Goal: Information Seeking & Learning: Find specific fact

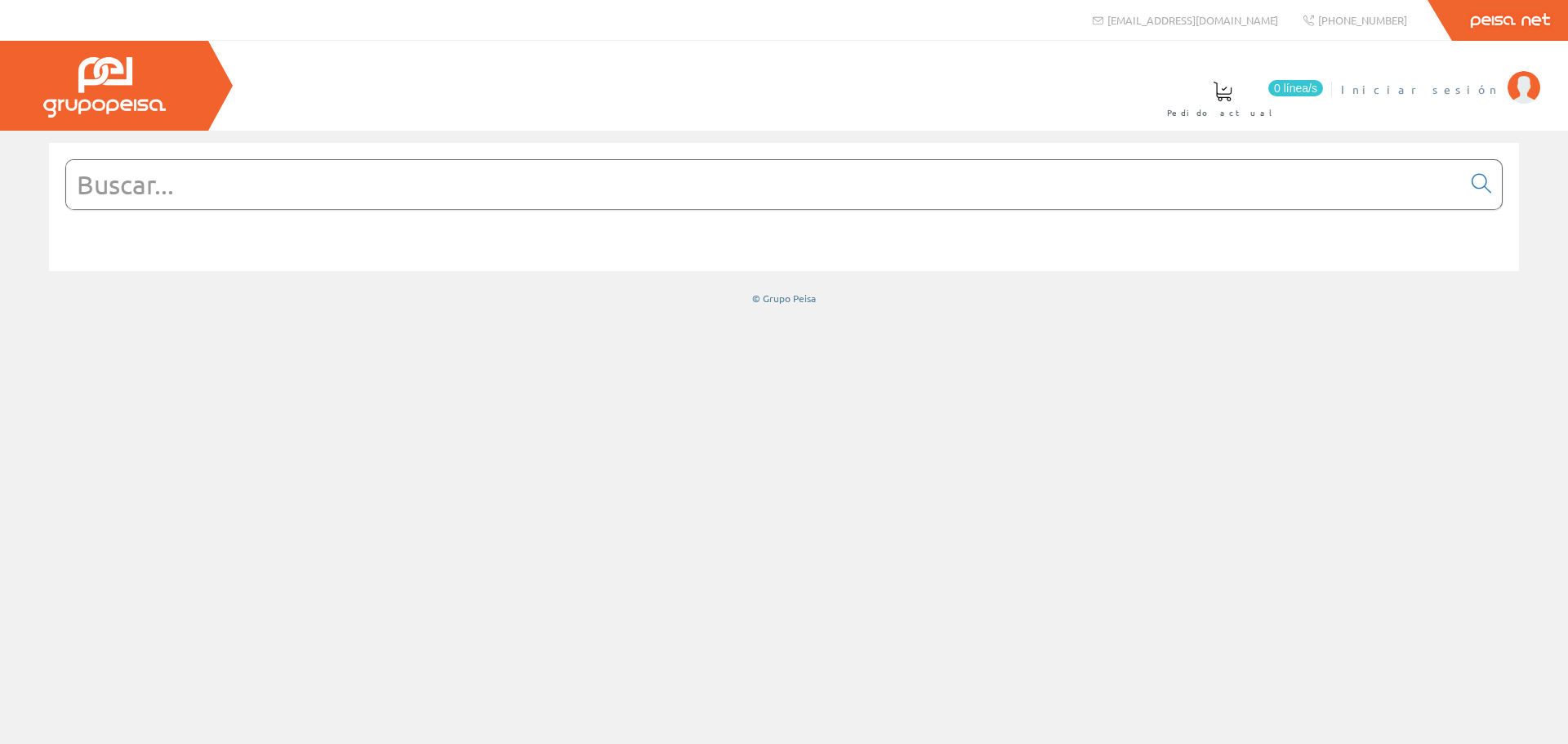
click at [1463, 87] on span "Iniciar sesión" at bounding box center [1420, 89] width 158 height 17
click at [1401, 89] on span "Instalaciones Lucenergy Sl" at bounding box center [1357, 89] width 284 height 17
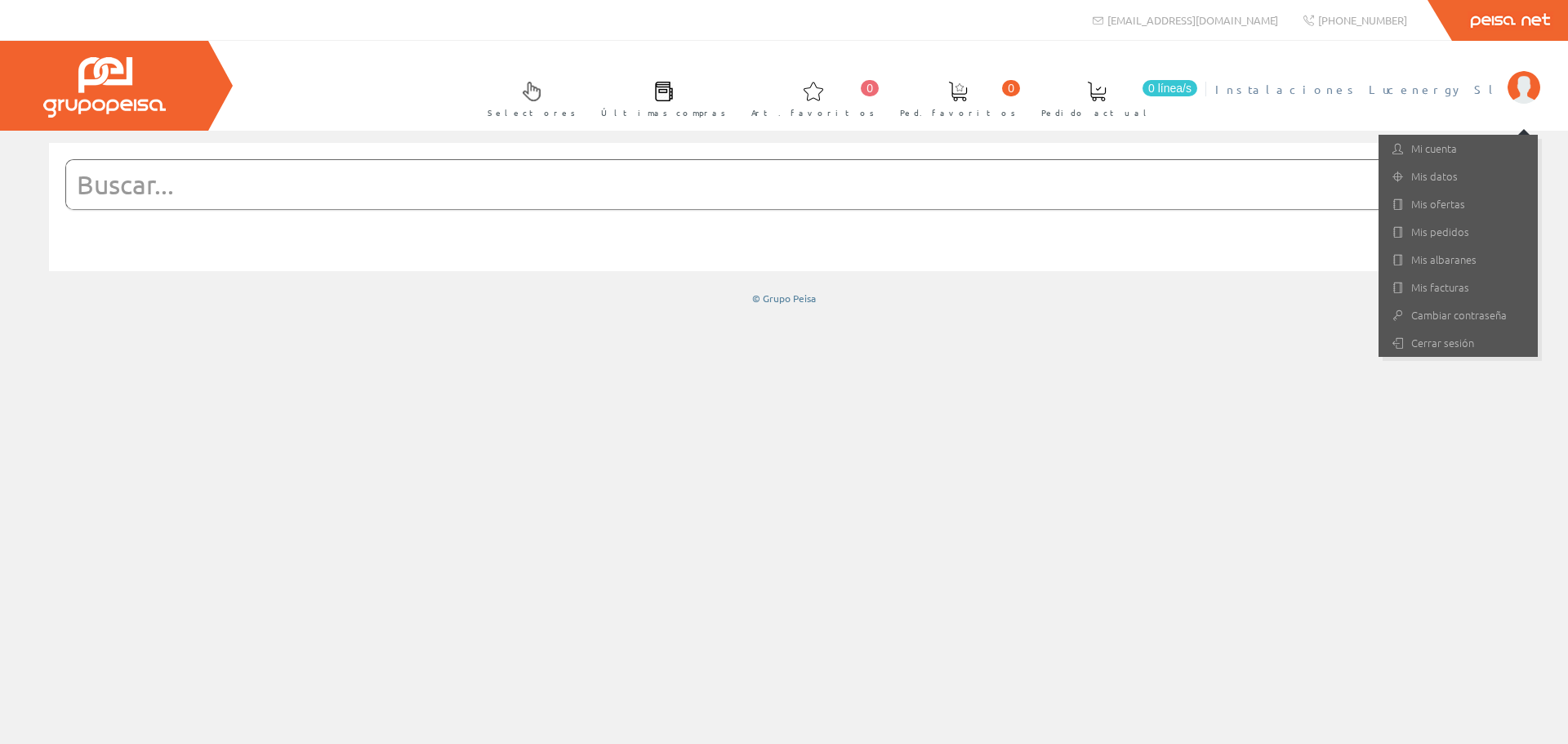
click at [284, 181] on input "text" at bounding box center [764, 184] width 1396 height 49
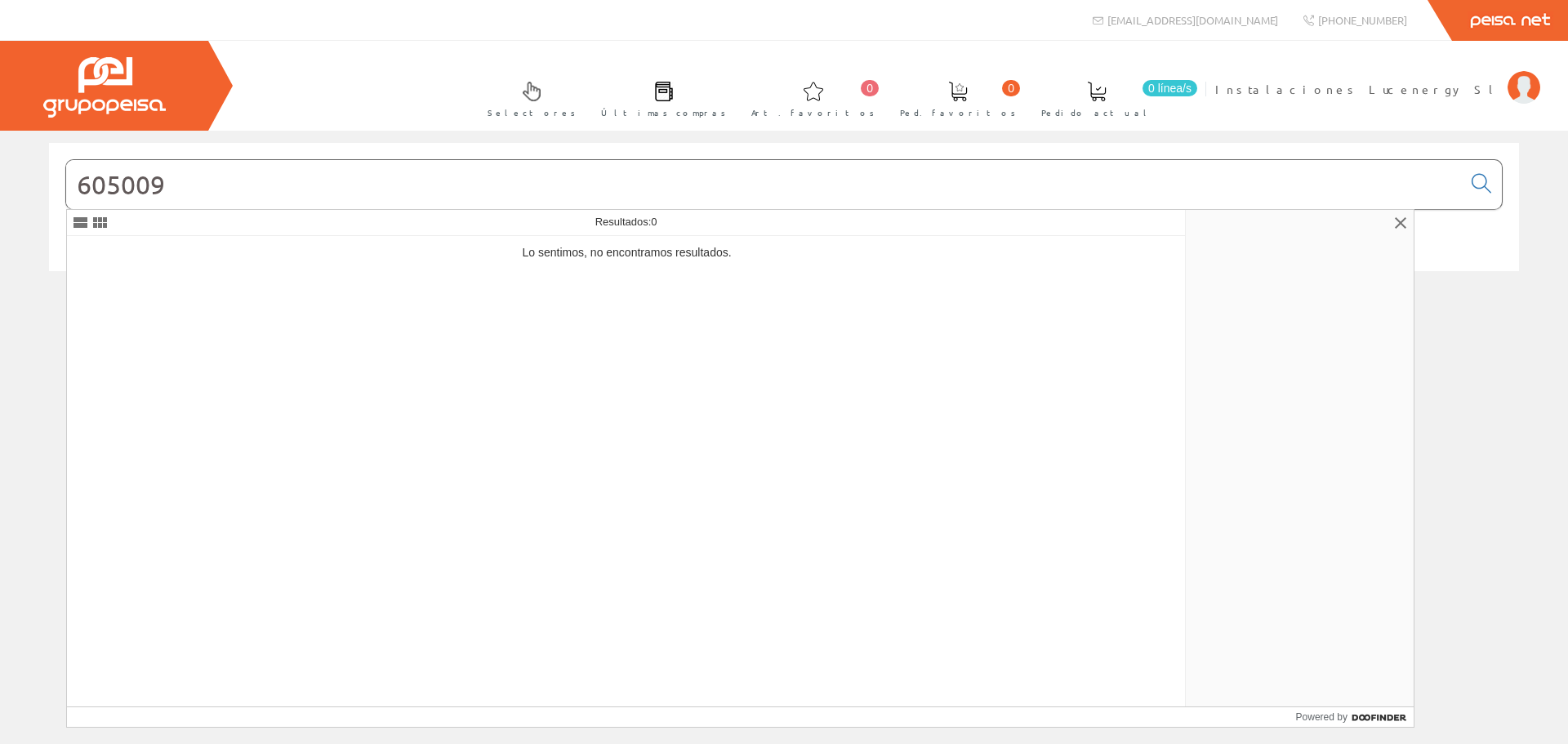
drag, startPoint x: 181, startPoint y: 183, endPoint x: 0, endPoint y: 185, distance: 181.0
click at [0, 185] on div "605009 © Grupo Peisa" at bounding box center [784, 224] width 1568 height 163
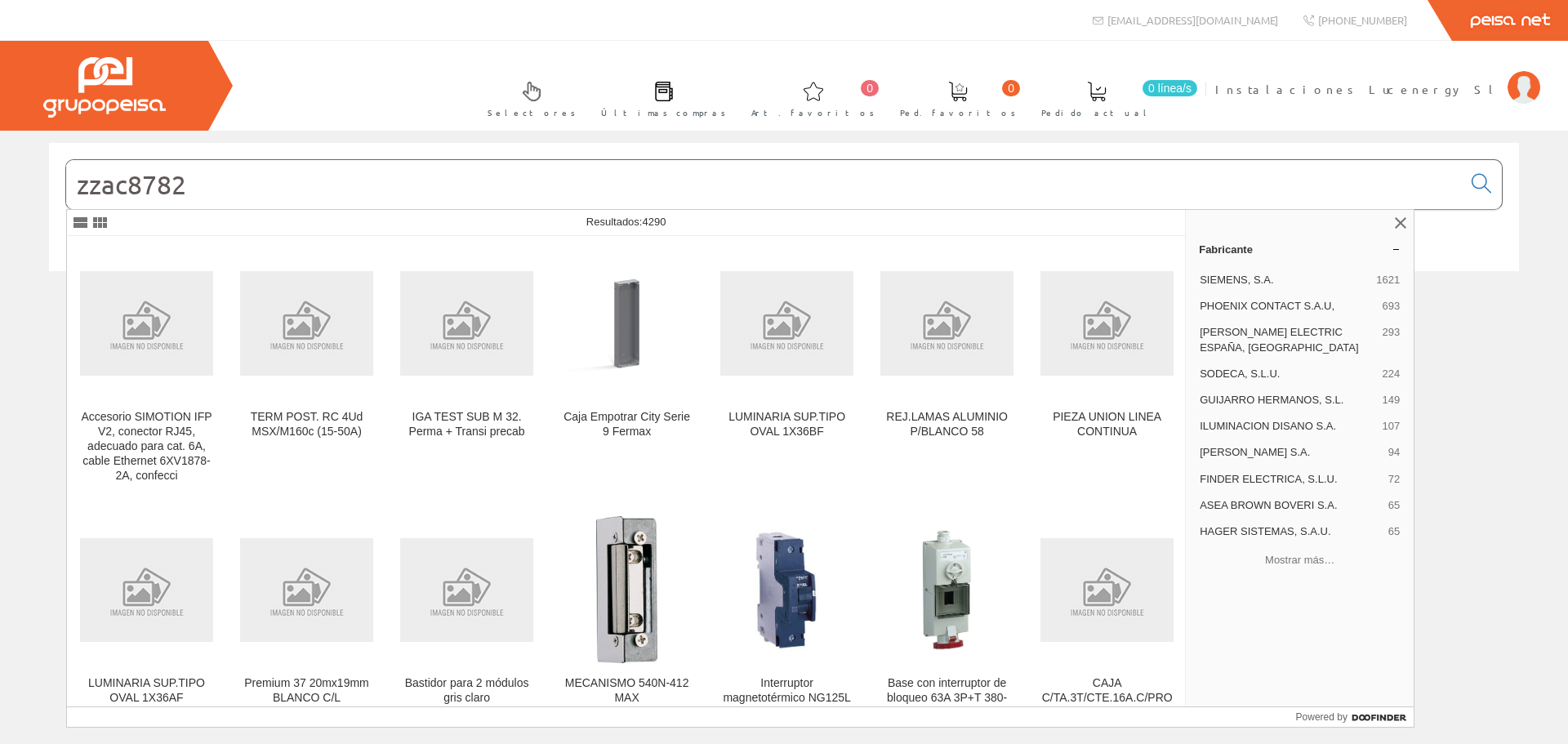
drag, startPoint x: 201, startPoint y: 189, endPoint x: 42, endPoint y: 168, distance: 160.4
click at [42, 168] on div "zzac8782" at bounding box center [784, 216] width 1494 height 148
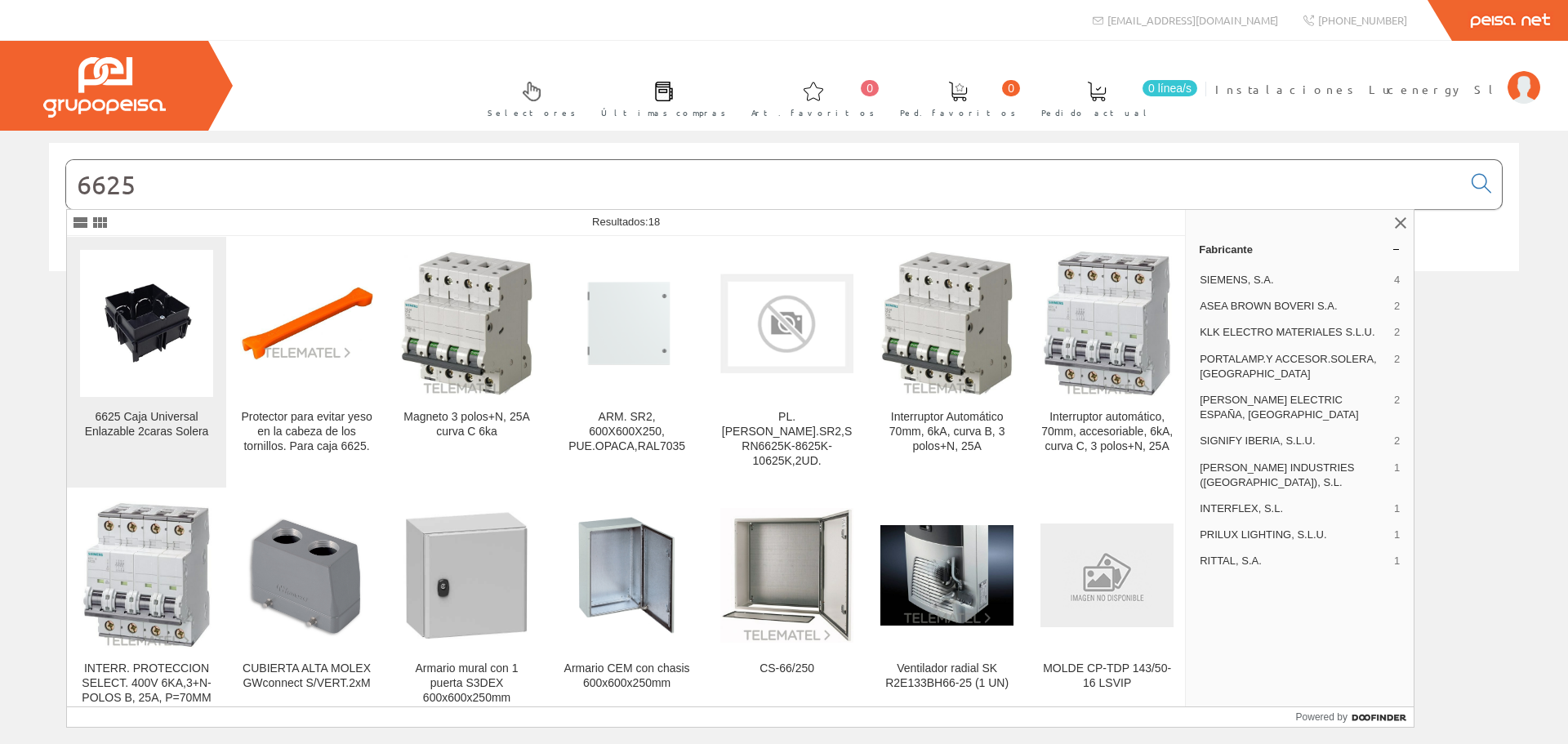
type input "6625"
click at [177, 434] on div "6625 Caja Universal Enlazable 2caras Solera" at bounding box center [147, 424] width 133 height 29
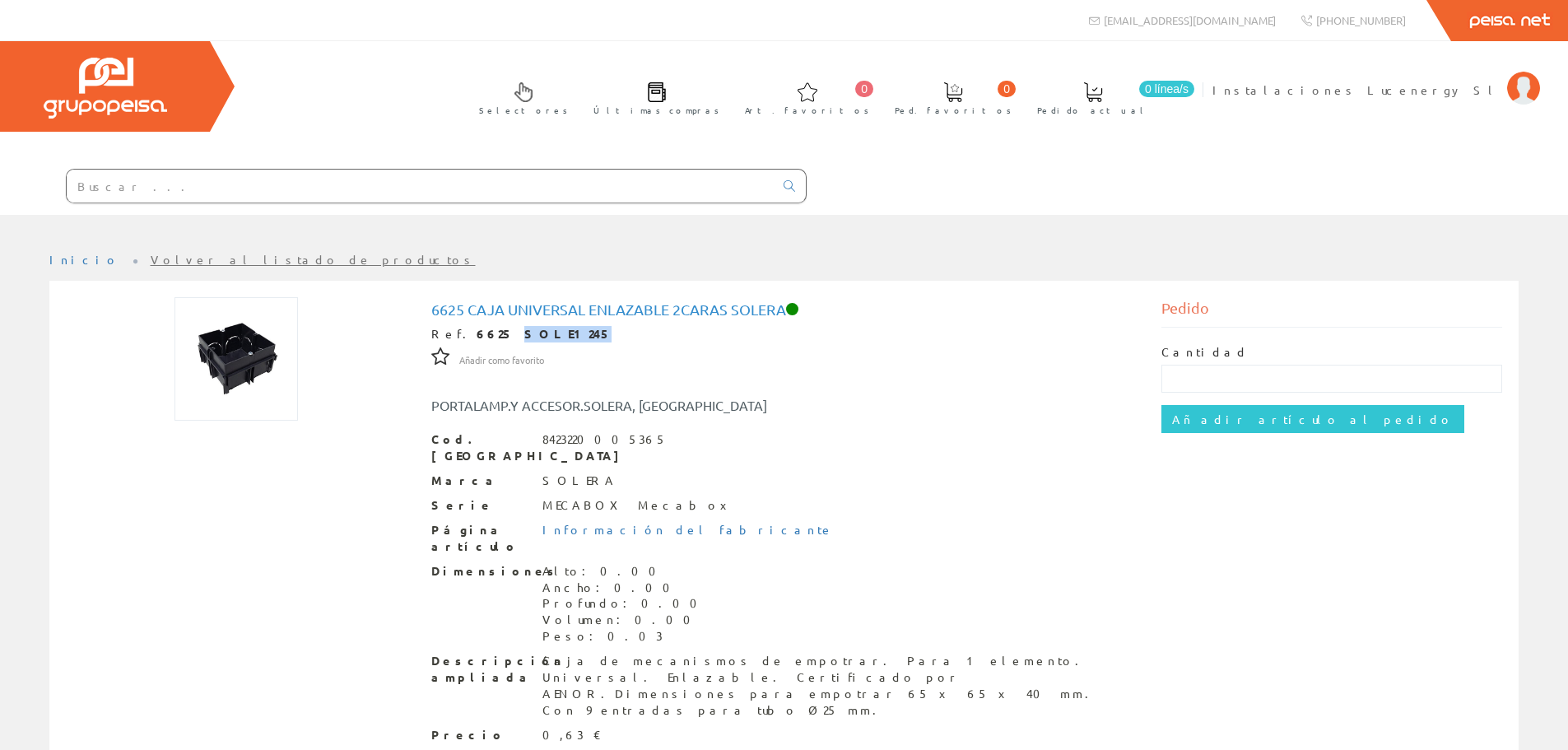
drag, startPoint x: 482, startPoint y: 339, endPoint x: 569, endPoint y: 329, distance: 87.6
click at [569, 329] on div "Ref. 6625 SOLE1245" at bounding box center [784, 334] width 706 height 17
copy strong "SOLE1245"
click at [112, 188] on input "text" at bounding box center [420, 186] width 707 height 33
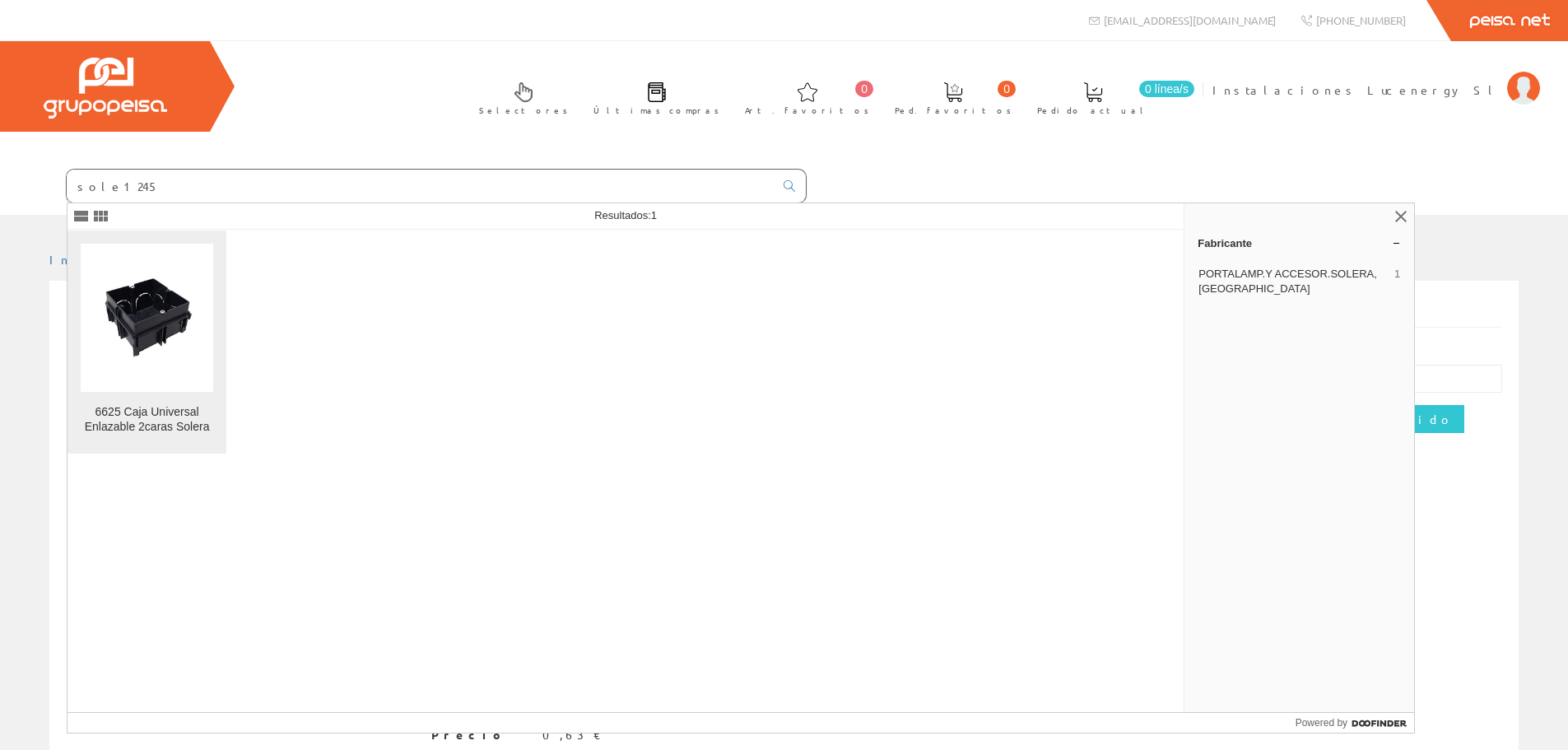
type input "sole1245"
click at [181, 427] on div "6625 Caja Universal Enlazable 2caras Solera" at bounding box center [147, 420] width 133 height 29
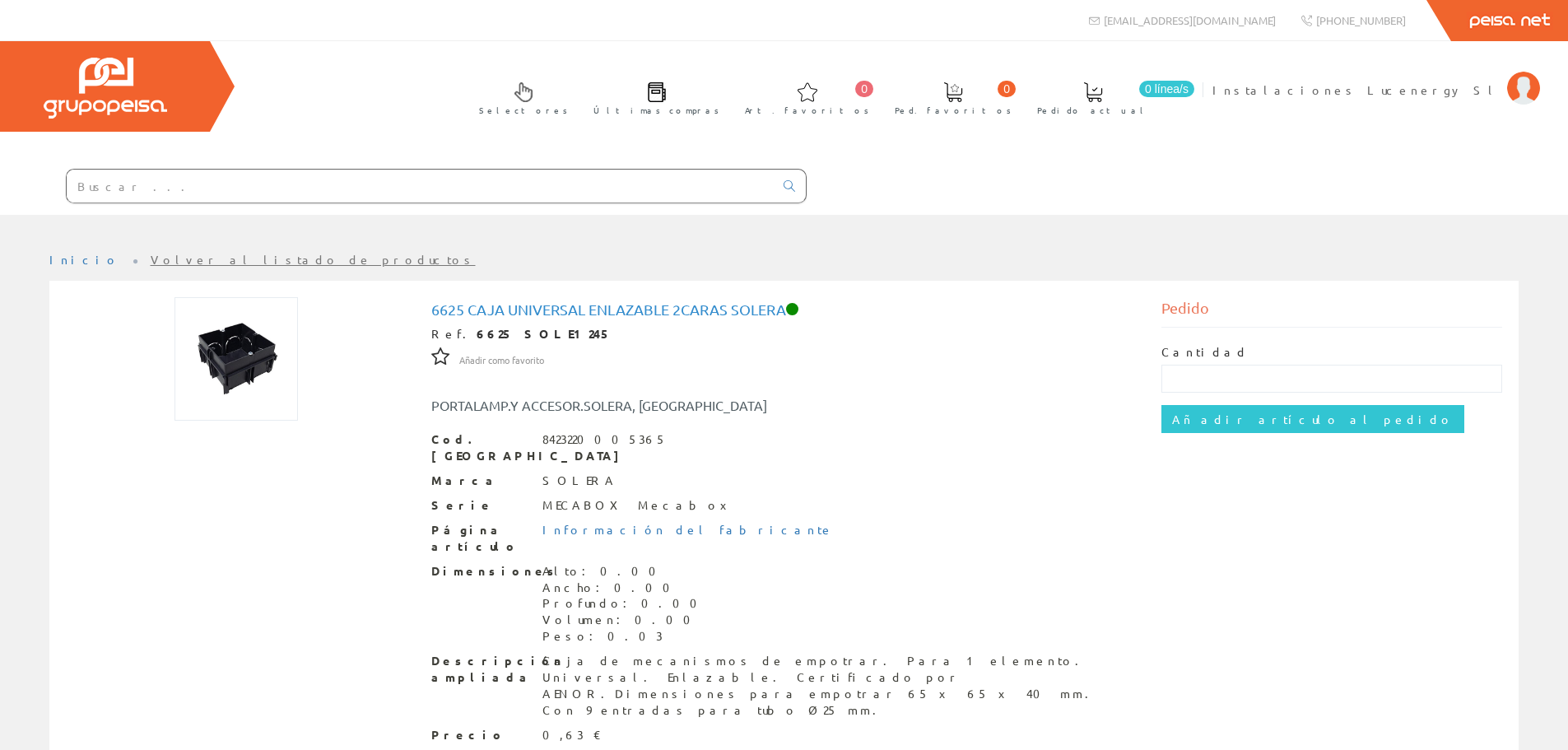
click at [95, 171] on input "text" at bounding box center [420, 186] width 707 height 33
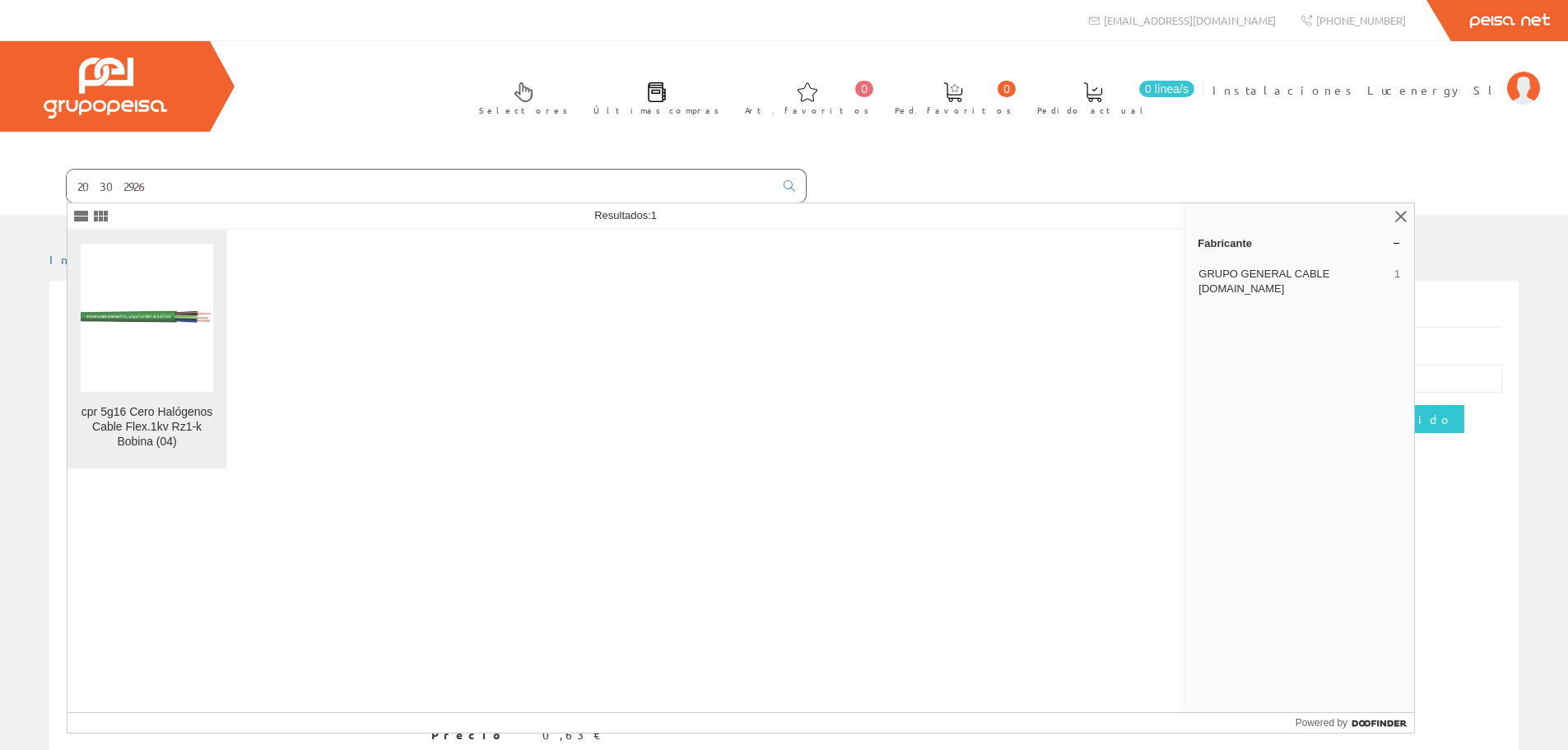
type input "20302926"
click at [152, 434] on div "cpr 5g16 Cero Halógenos Cable Flex.1kv Rz1-k Bobina (04)" at bounding box center [147, 427] width 133 height 44
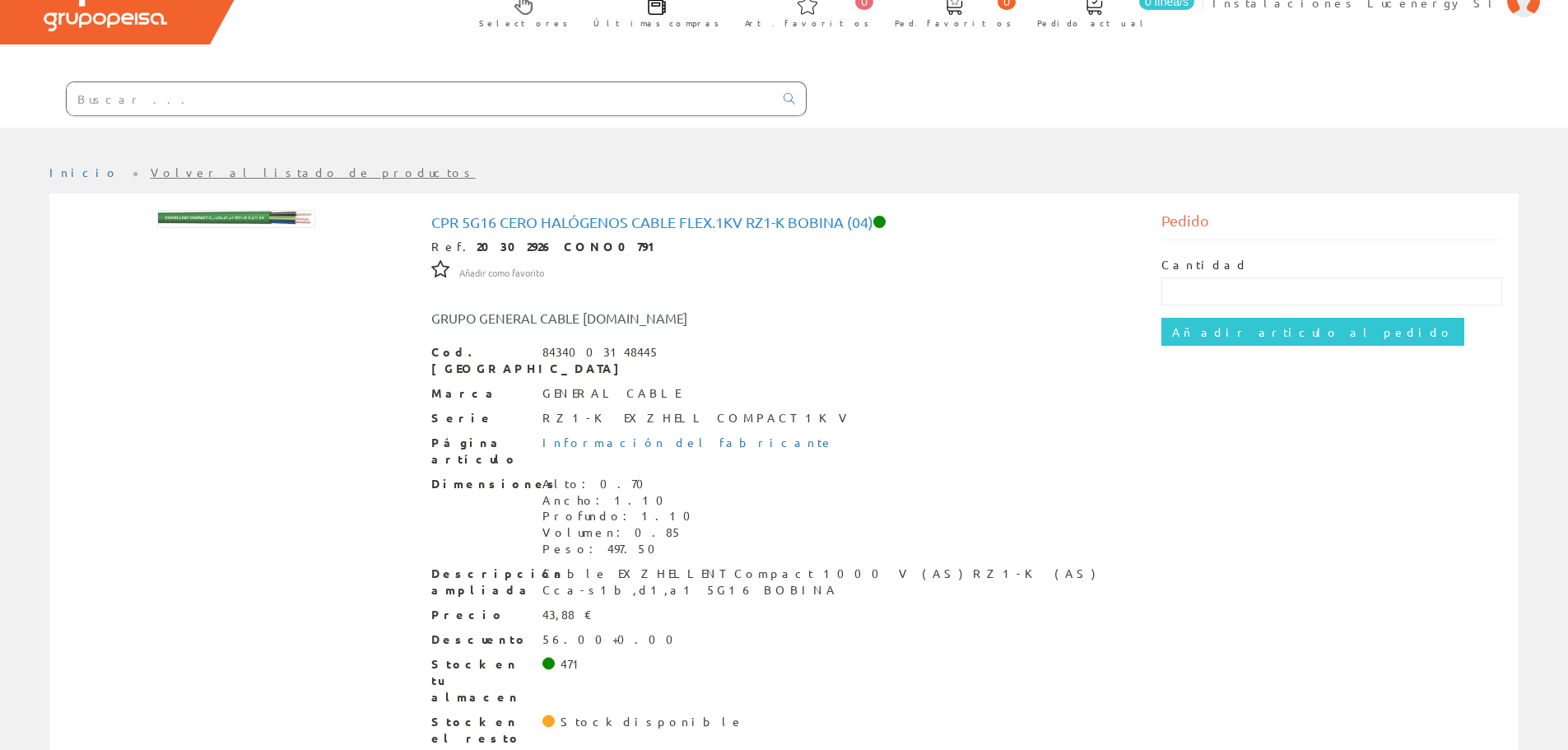
scroll to position [89, 0]
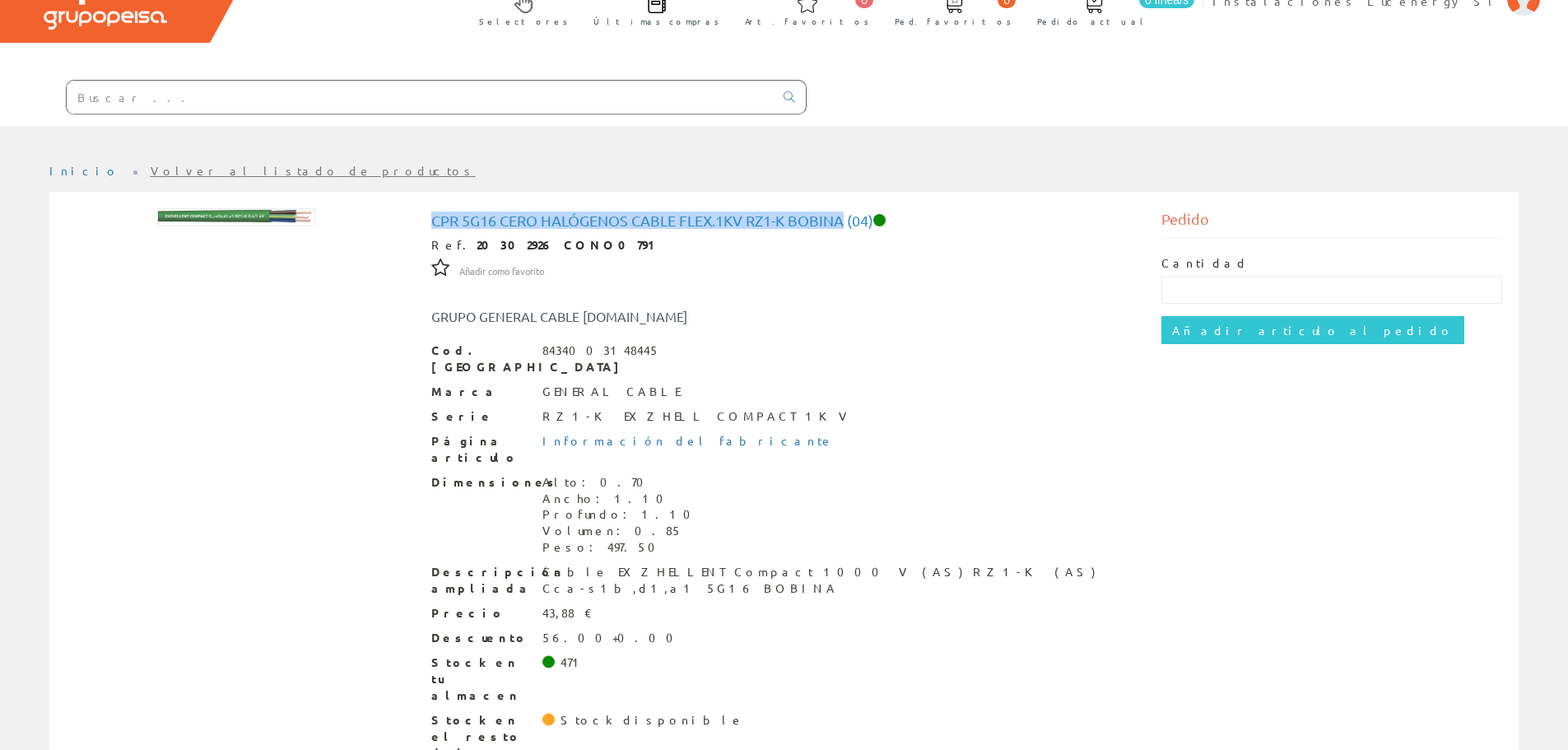
drag, startPoint x: 435, startPoint y: 219, endPoint x: 849, endPoint y: 215, distance: 414.0
click at [849, 215] on h1 "cpr 5g16 Cero Halógenos Cable Flex.1kv Rz1-k Bobina (04)" at bounding box center [784, 221] width 706 height 17
copy h1 "cpr 5g16 Cero Halógenos Cable Flex.1kv Rz1-k Bobina"
click at [166, 99] on input "text" at bounding box center [420, 97] width 707 height 33
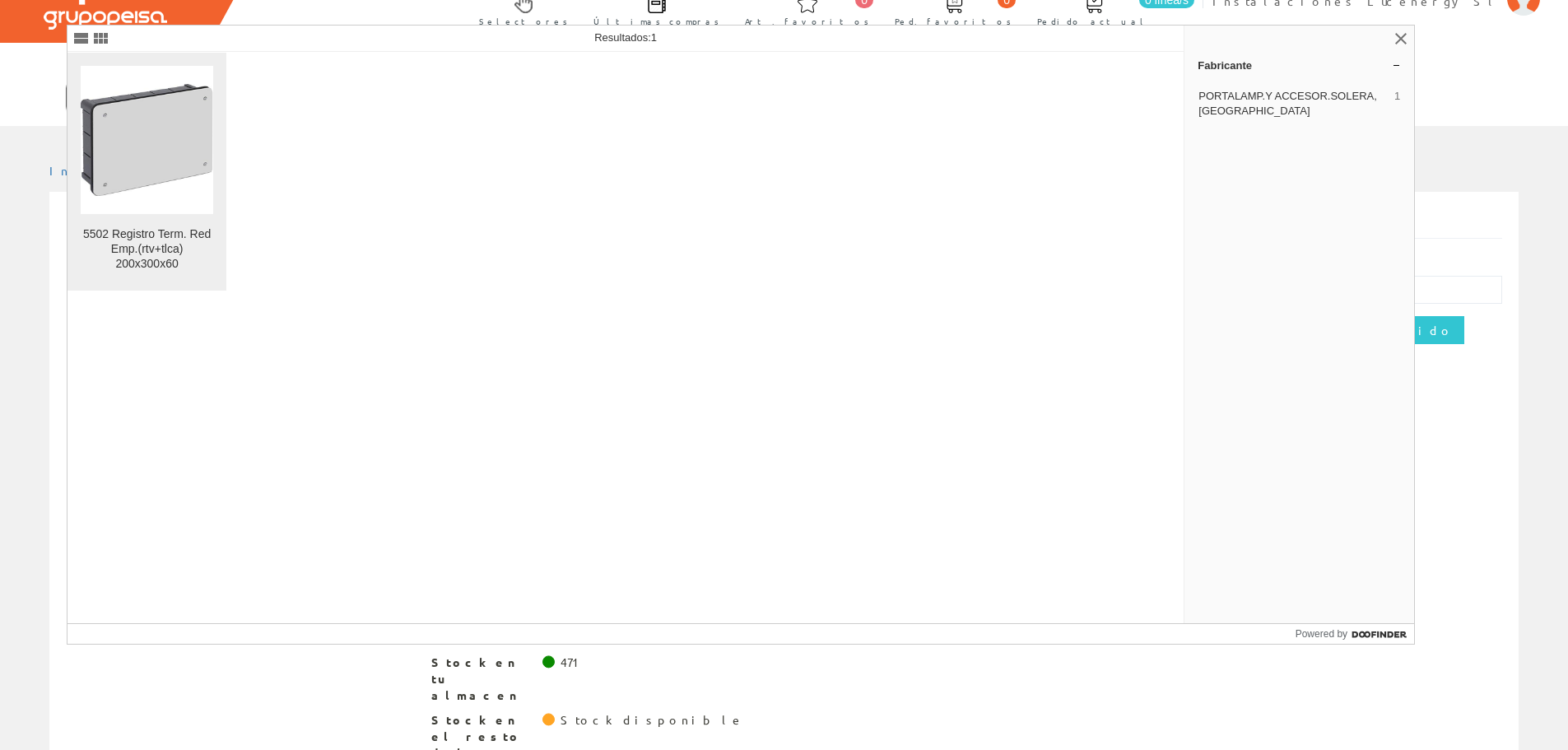
type input "sole1784"
click at [124, 247] on div "5502 Registro Term. Red Emp.(rtv+tlca) 200x300x60" at bounding box center [147, 249] width 133 height 44
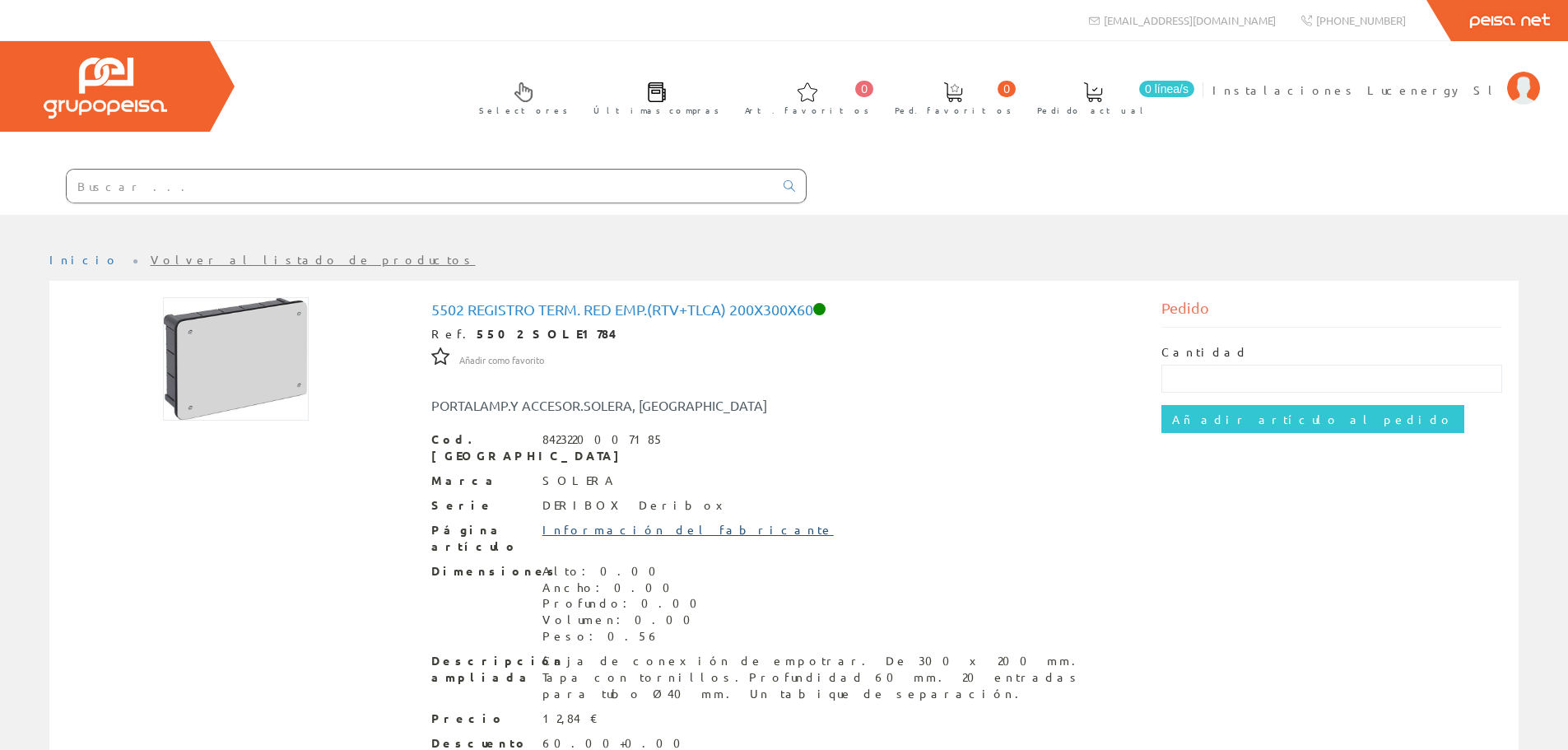
click at [598, 522] on link "Información del fabricante" at bounding box center [688, 529] width 292 height 15
click at [211, 180] on input "text" at bounding box center [420, 186] width 707 height 33
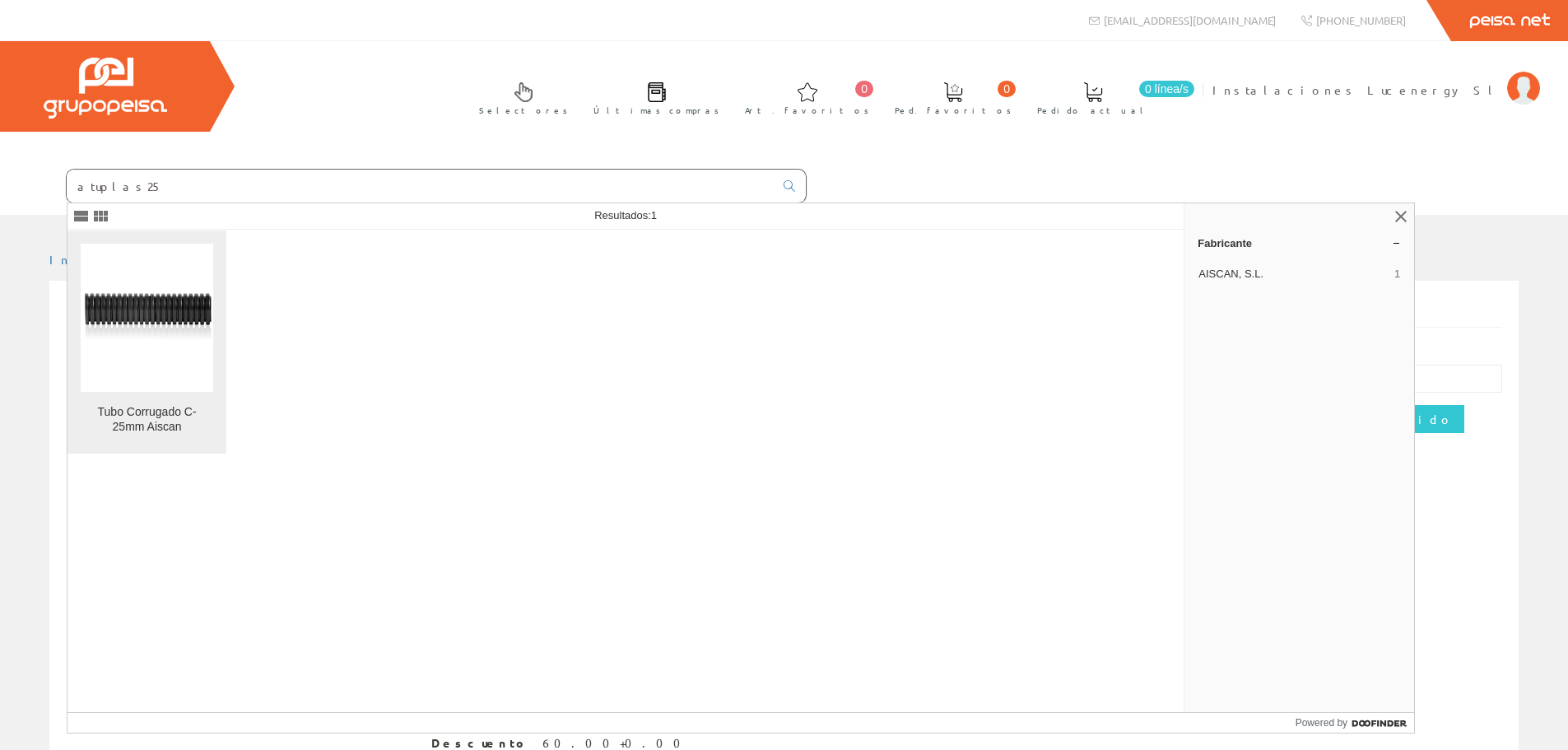
type input "atuplas25"
click at [151, 416] on div "Tubo Corrugado C- 25mm Aiscan" at bounding box center [147, 420] width 133 height 29
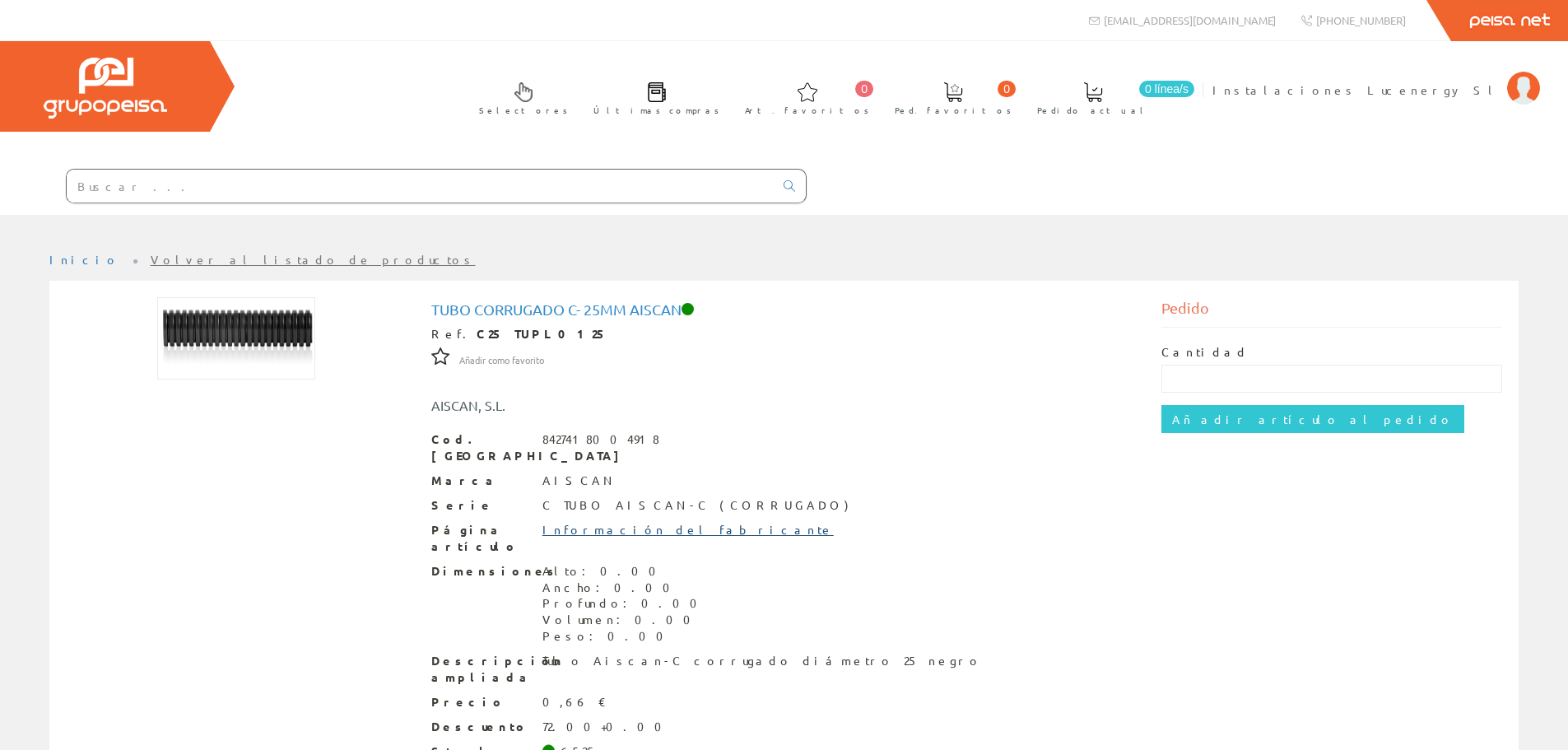
click at [628, 522] on link "Información del fabricante" at bounding box center [688, 529] width 292 height 15
drag, startPoint x: 433, startPoint y: 305, endPoint x: 681, endPoint y: 302, distance: 248.0
click at [681, 302] on h1 "Tubo Corrugado C- 25mm Aiscan" at bounding box center [784, 309] width 706 height 17
copy h1 "Tubo Corrugado C- 25mm Aiscan"
click at [267, 187] on input "text" at bounding box center [420, 186] width 707 height 33
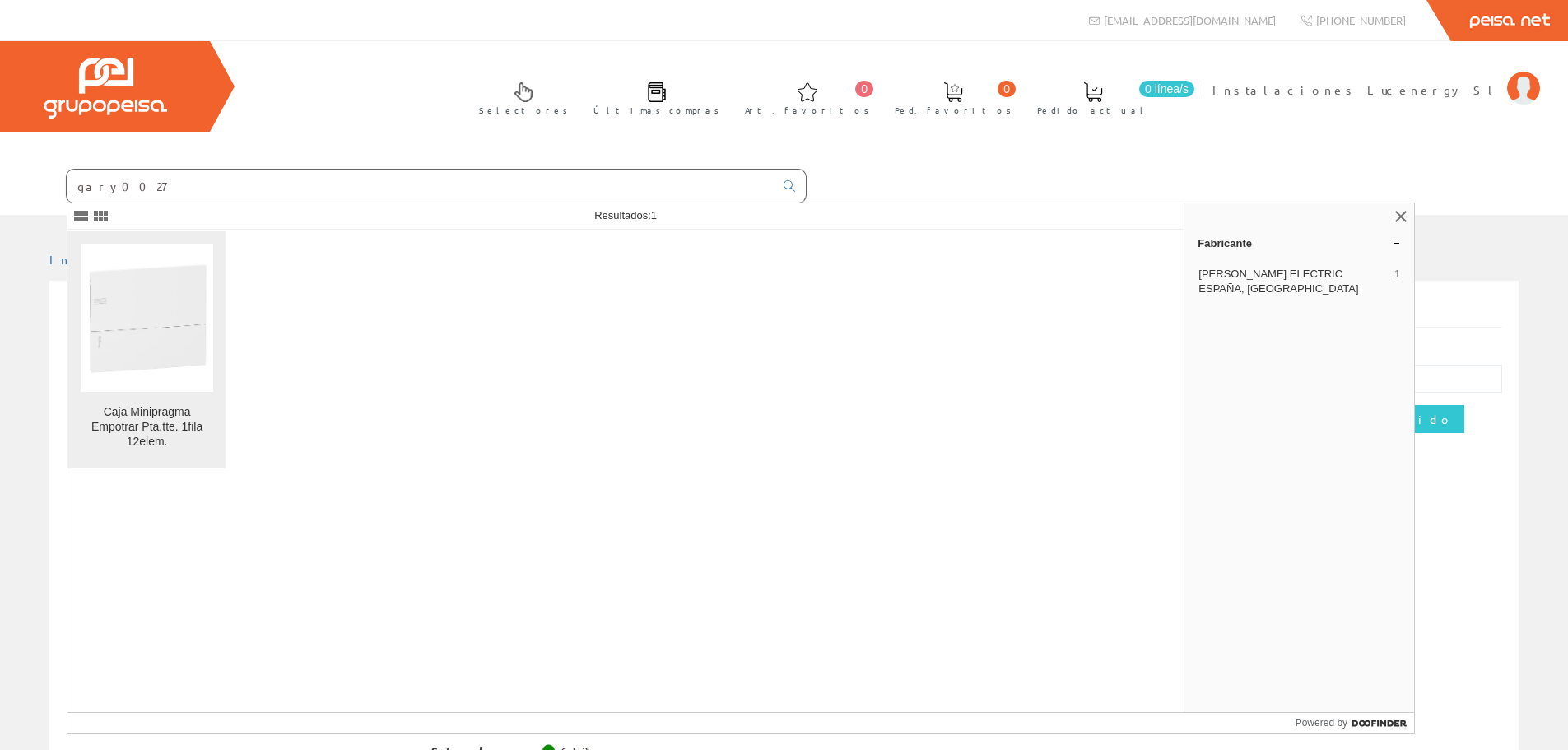
type input "gary0027"
click at [166, 427] on div "Caja Minipragma Empotrar Pta.tte. 1fila 12elem." at bounding box center [147, 427] width 133 height 44
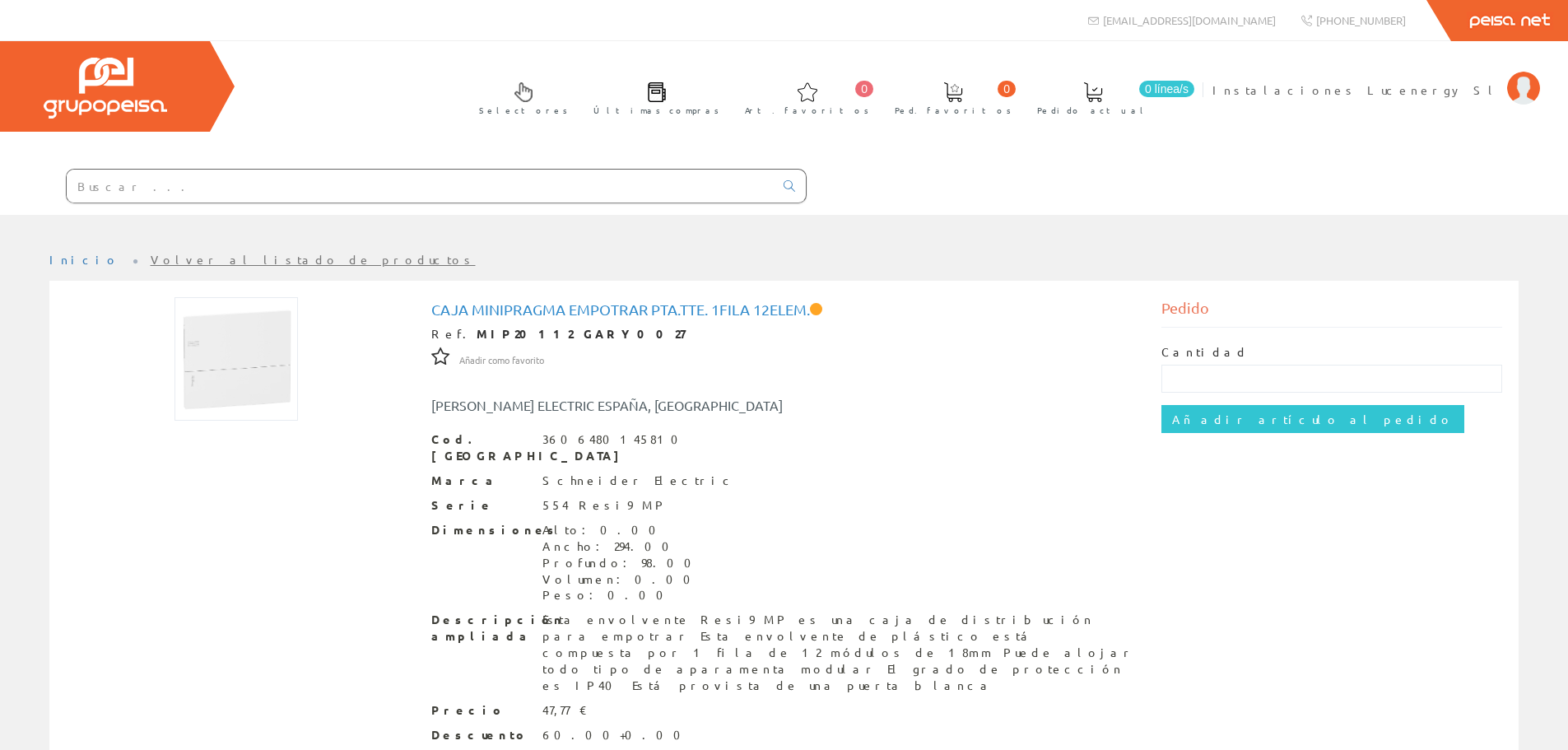
scroll to position [81, 0]
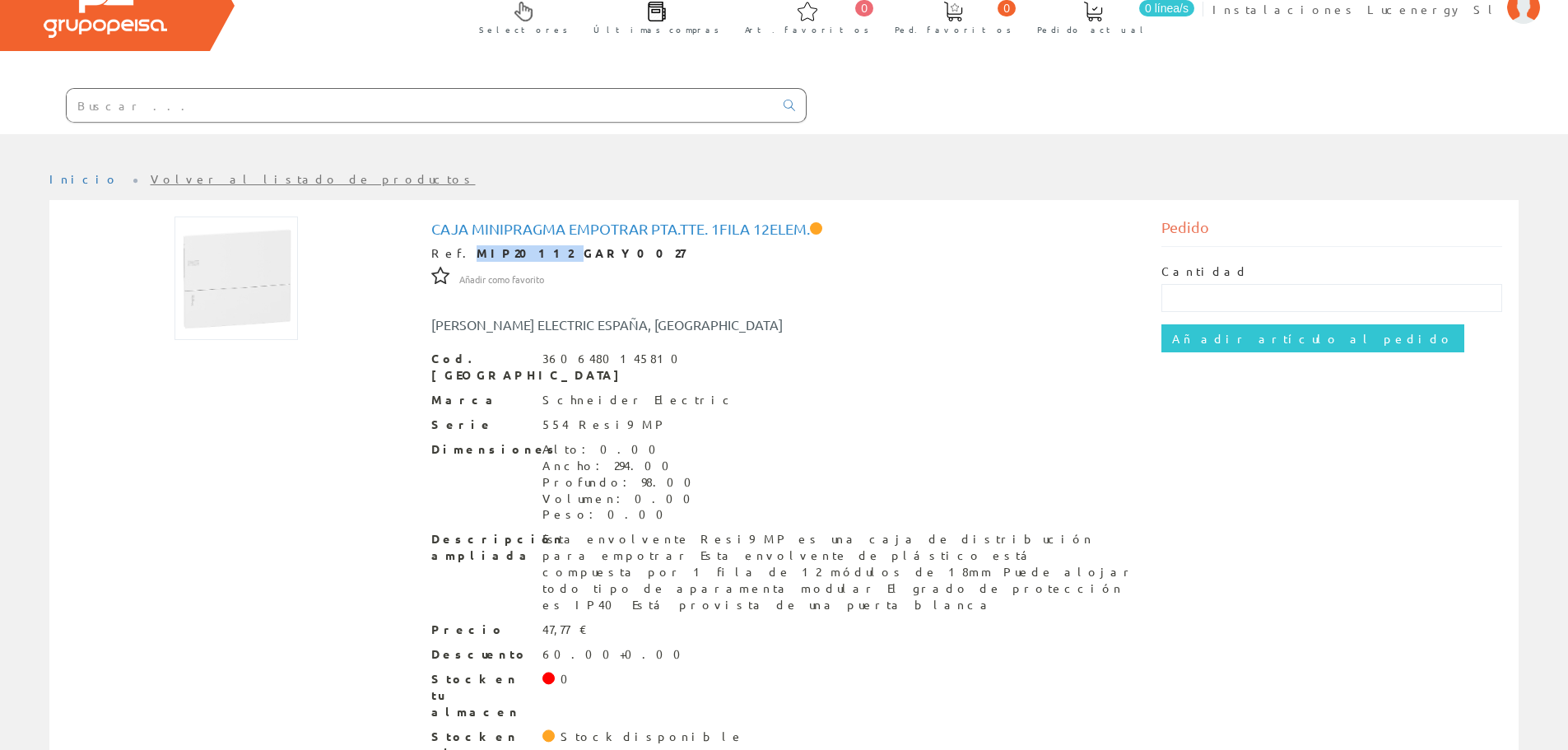
drag, startPoint x: 455, startPoint y: 256, endPoint x: 512, endPoint y: 257, distance: 57.0
click at [512, 257] on strong "MIP20112 GARY0027" at bounding box center [580, 253] width 208 height 15
copy strong "MIP20112"
